Goal: Communication & Community: Answer question/provide support

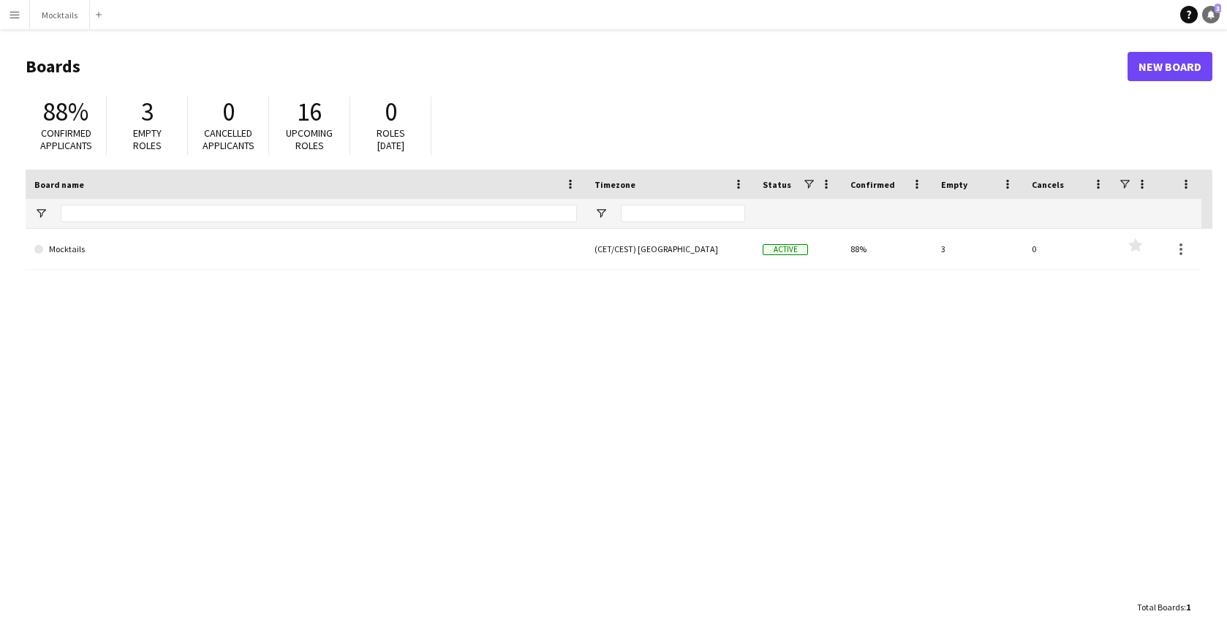
click at [1207, 20] on link "Notifications 3" at bounding box center [1211, 15] width 18 height 18
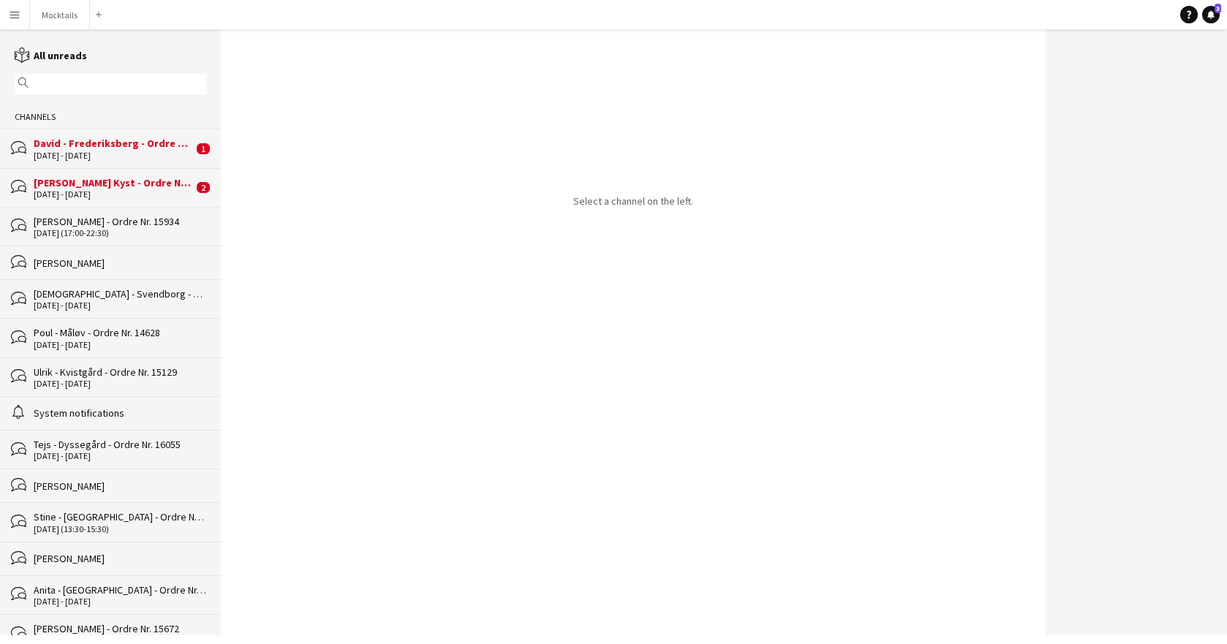
click at [137, 148] on div "David - Frederiksberg - Ordre Nr. 16038" at bounding box center [113, 143] width 159 height 13
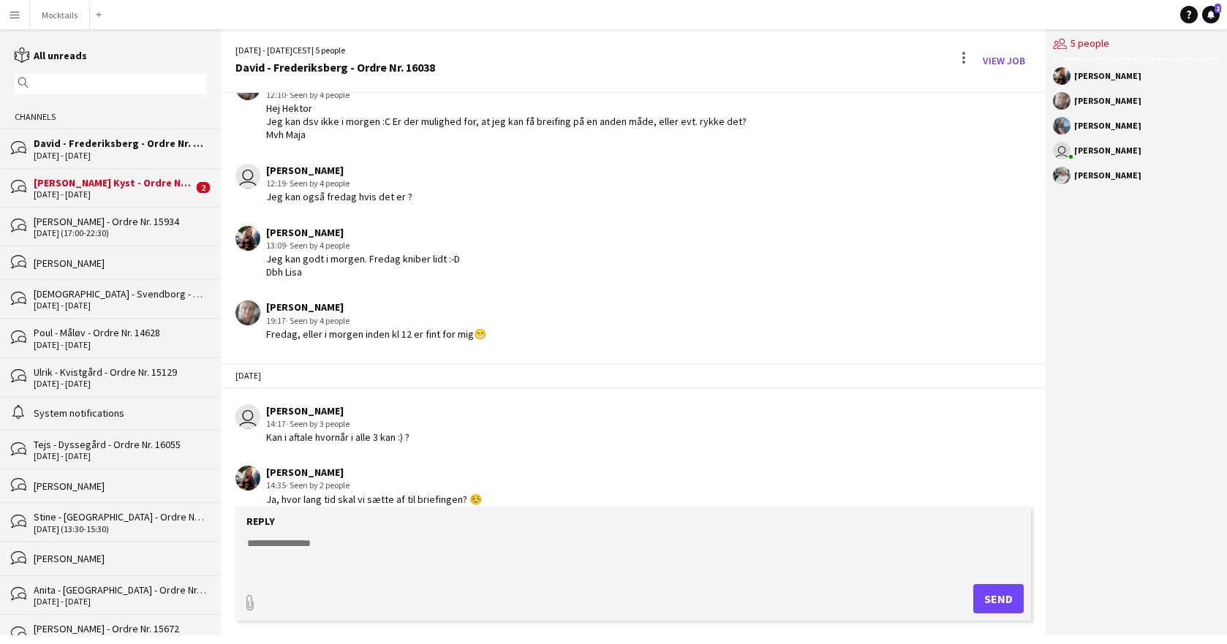
scroll to position [224, 0]
click at [409, 562] on textarea at bounding box center [636, 555] width 781 height 38
type textarea "******"
click at [998, 602] on button "Send" at bounding box center [998, 598] width 50 height 29
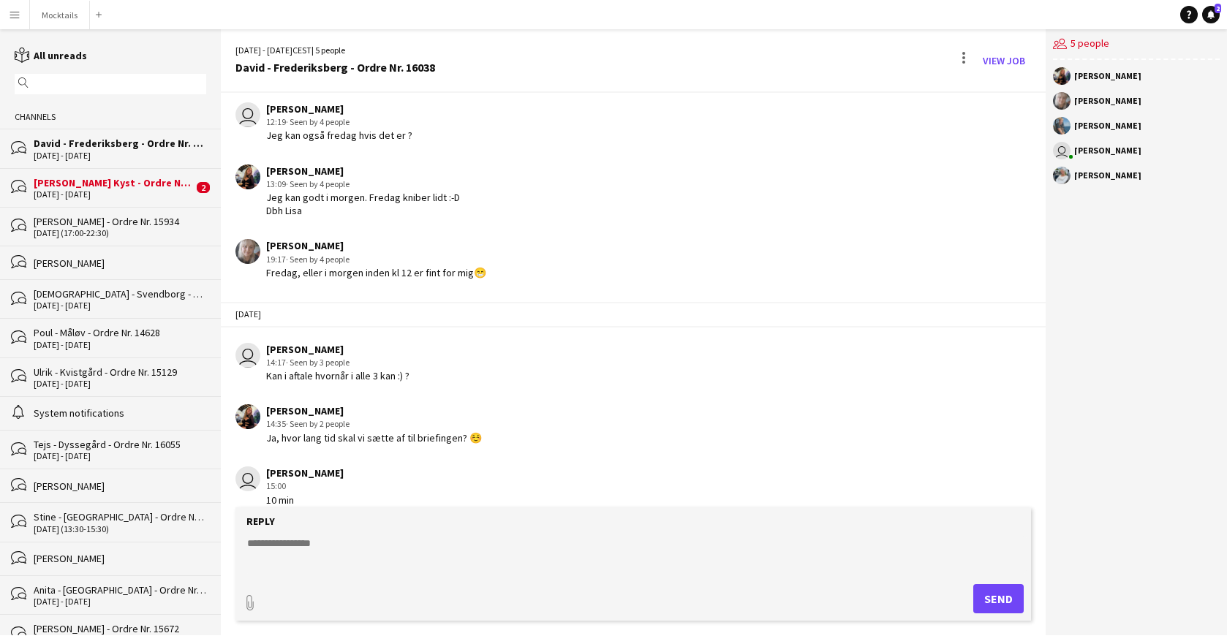
click at [121, 181] on div "[PERSON_NAME] Kyst - Ordre Nr. 16156" at bounding box center [113, 182] width 159 height 13
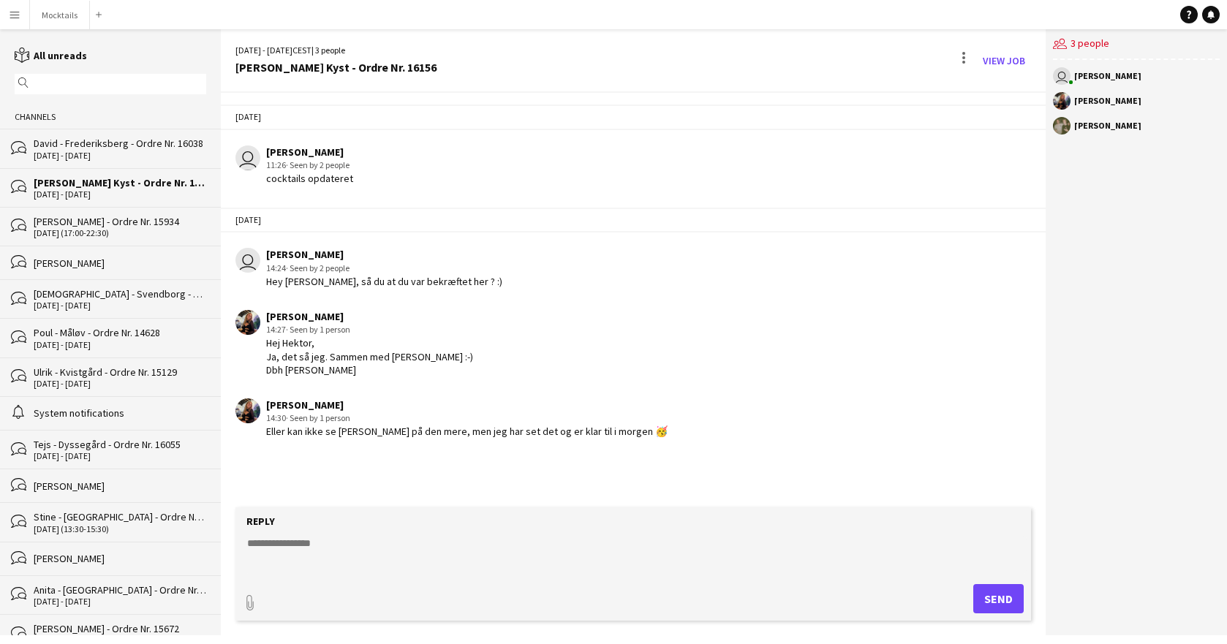
click at [427, 464] on div "[DATE] user [PERSON_NAME] 11:26 · Seen by 2 people cocktails opdateret [DATE] u…" at bounding box center [633, 300] width 825 height 415
drag, startPoint x: 425, startPoint y: 429, endPoint x: 581, endPoint y: 442, distance: 157.0
click at [581, 442] on app-chat-message "[PERSON_NAME] 14:30 · Seen by 1 person [PERSON_NAME] kan ikke se [PERSON_NAME] …" at bounding box center [633, 418] width 825 height 55
drag, startPoint x: 317, startPoint y: 355, endPoint x: 448, endPoint y: 363, distance: 131.1
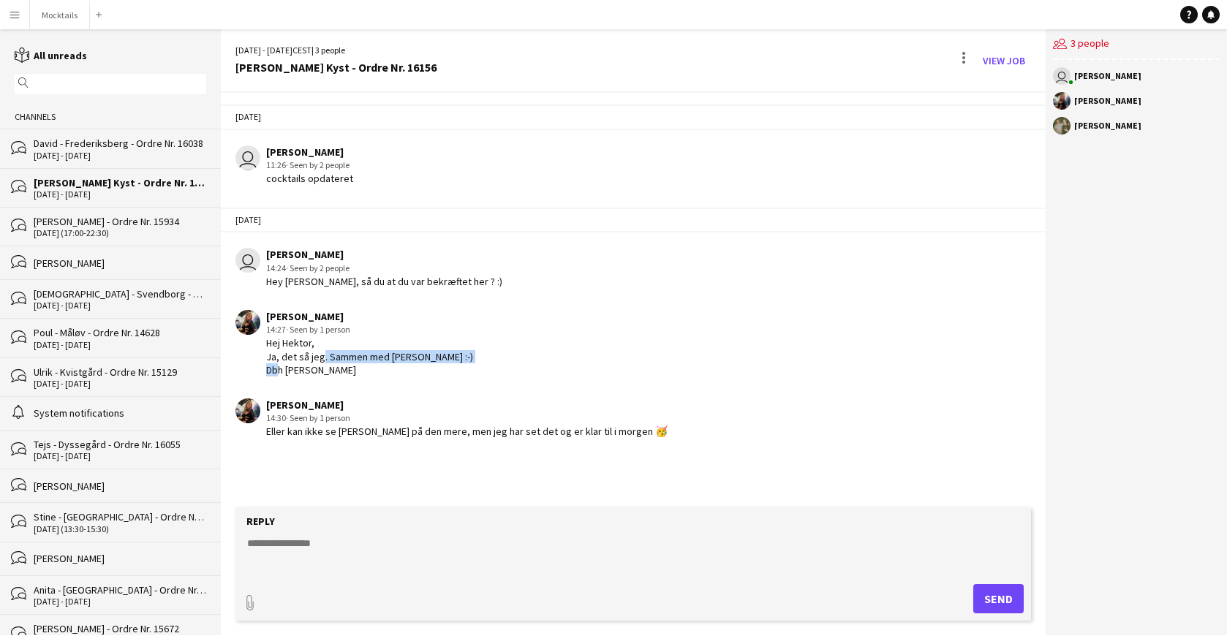
click at [448, 363] on div "[PERSON_NAME] 14:27 · Seen by 1 person [PERSON_NAME], [PERSON_NAME], det så jeg…" at bounding box center [565, 343] width 660 height 67
click at [443, 472] on div "[DATE] user [PERSON_NAME] 11:26 · Seen by 2 people cocktails opdateret [DATE] u…" at bounding box center [633, 300] width 825 height 415
click at [430, 552] on textarea at bounding box center [636, 555] width 781 height 38
type textarea "**********"
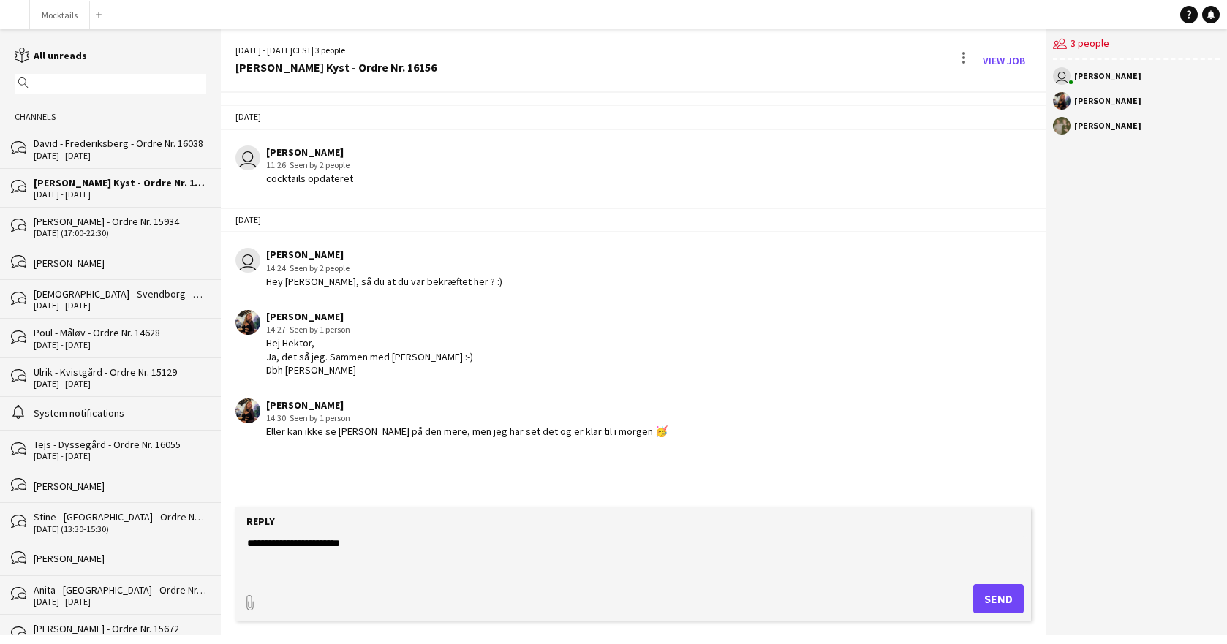
click at [990, 601] on button "Send" at bounding box center [998, 598] width 50 height 29
click at [60, 15] on button "Mocktails Close" at bounding box center [60, 15] width 60 height 29
